Goal: Find specific page/section: Find specific page/section

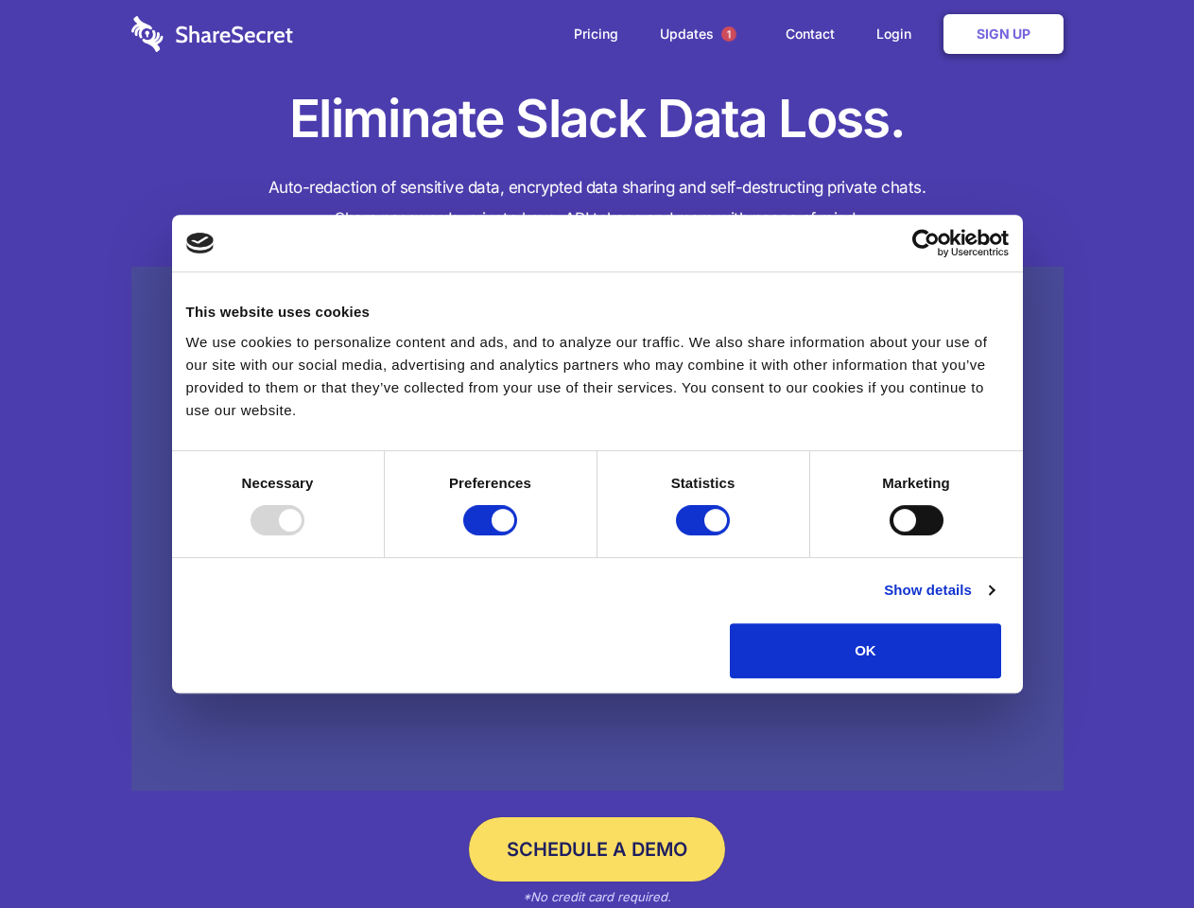
click at [304, 535] on div at bounding box center [278, 520] width 54 height 30
click at [517, 535] on input "Preferences" at bounding box center [490, 520] width 54 height 30
checkbox input "false"
click at [705, 535] on input "Statistics" at bounding box center [703, 520] width 54 height 30
checkbox input "false"
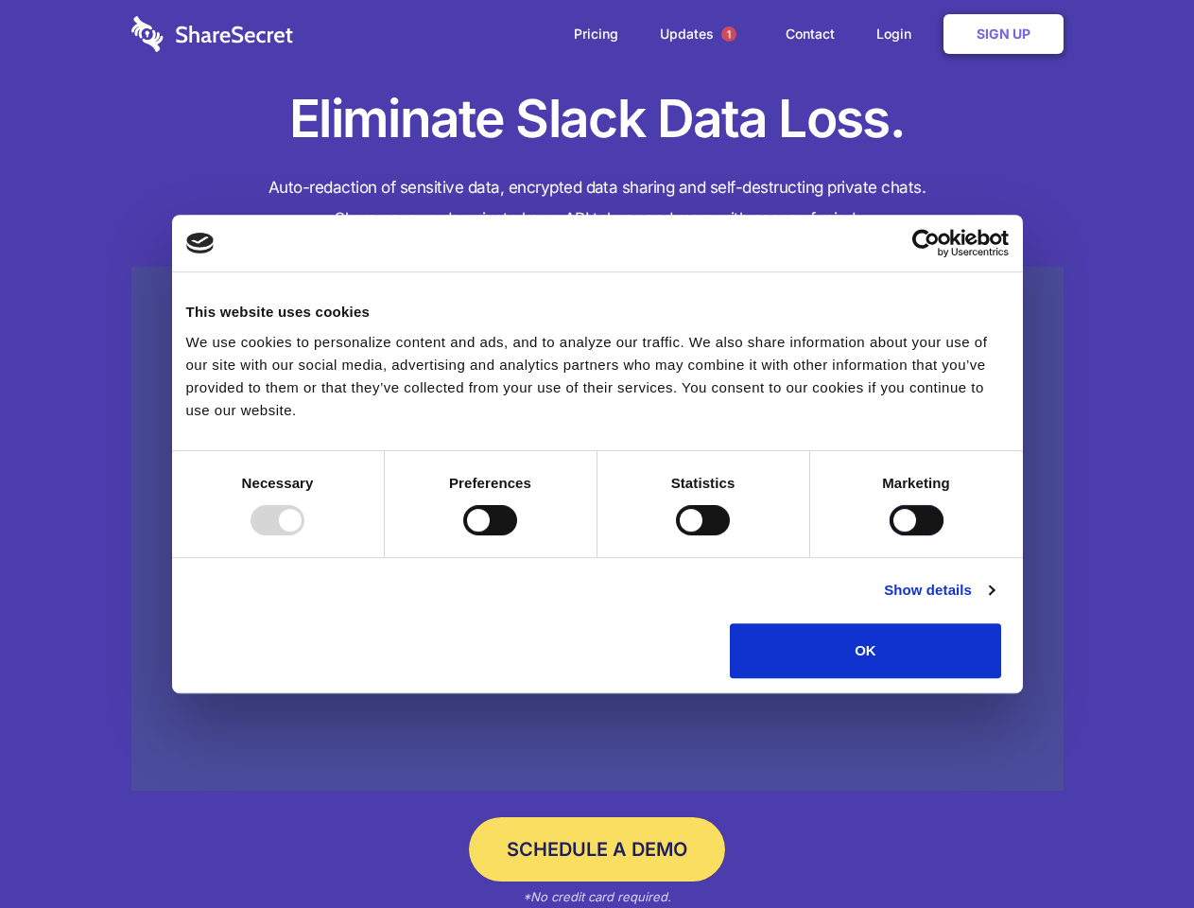
click at [890, 535] on input "Marketing" at bounding box center [917, 520] width 54 height 30
checkbox input "true"
click at [994, 601] on link "Show details" at bounding box center [939, 590] width 110 height 23
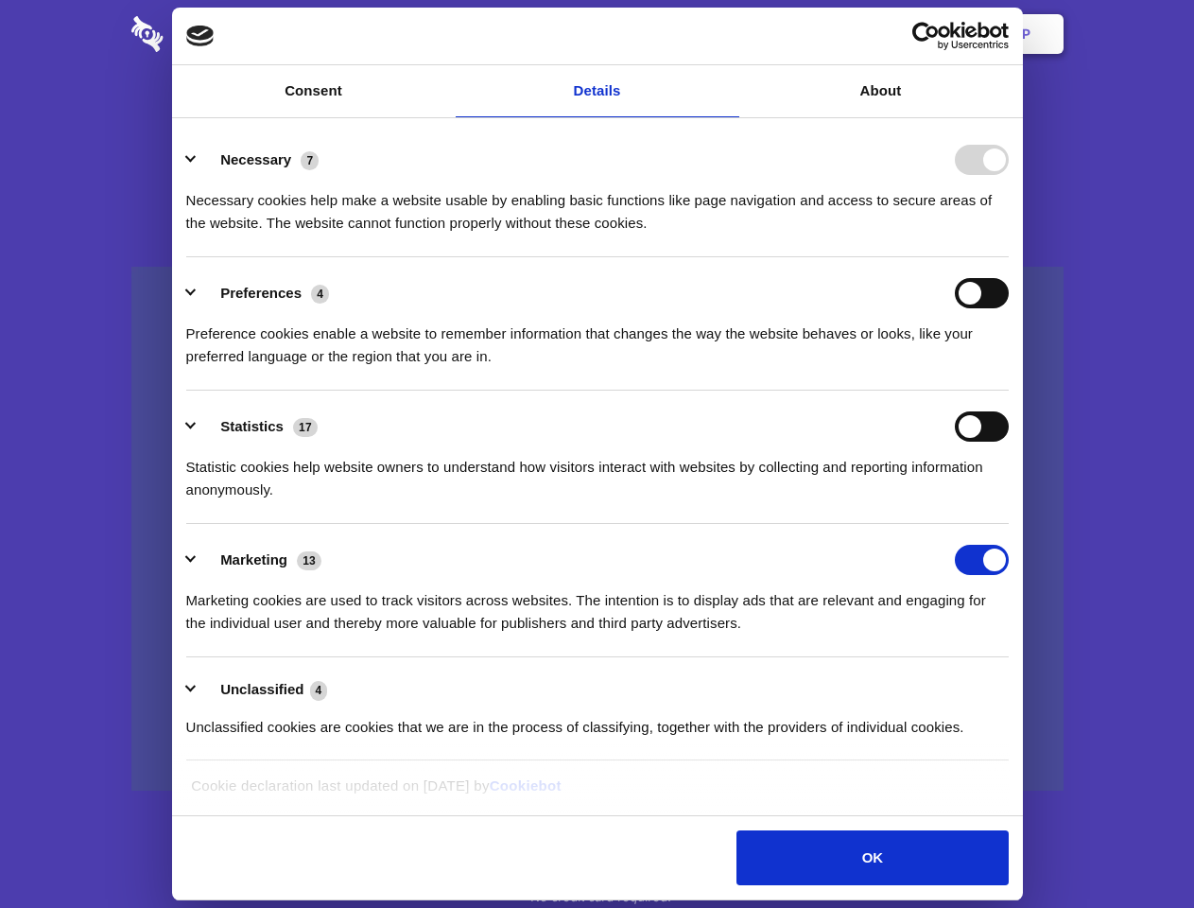
click at [1009, 390] on li "Preferences 4 Preference cookies enable a website to remember information that …" at bounding box center [597, 323] width 822 height 133
click at [728, 34] on span "1" at bounding box center [728, 33] width 15 height 15
